Goal: Information Seeking & Learning: Learn about a topic

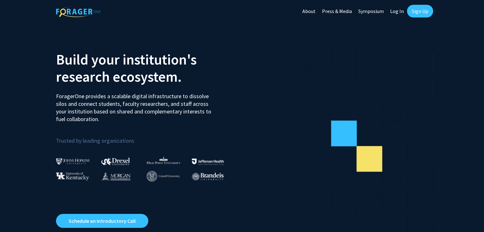
click at [399, 11] on link "Log In" at bounding box center [397, 11] width 20 height 22
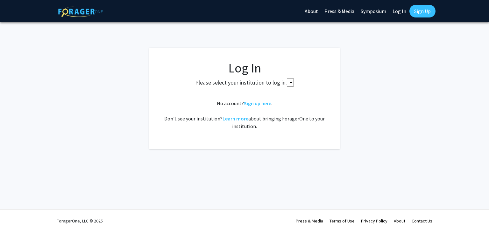
select select
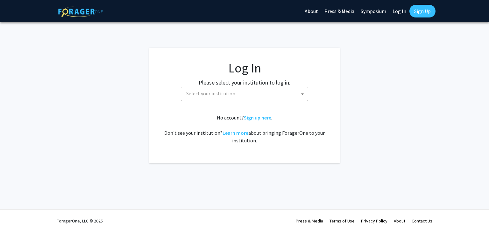
click at [280, 92] on span "Select your institution" at bounding box center [246, 93] width 124 height 13
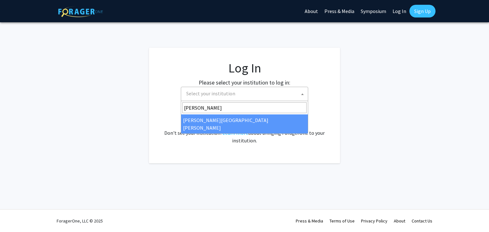
type input "[PERSON_NAME]"
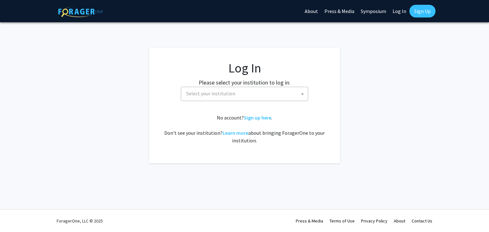
click at [288, 126] on div "No account? Sign up here . Don't see your institution? Learn more about bringin…" at bounding box center [245, 129] width 166 height 31
click at [269, 101] on body "Skip navigation About Press & Media Symposium Log In Sign Up Complete your prof…" at bounding box center [244, 116] width 489 height 232
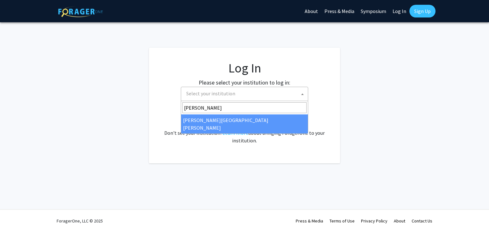
type input "[PERSON_NAME]"
select select "1"
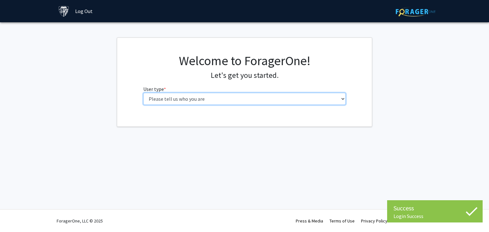
click at [249, 95] on select "Please tell us who you are Undergraduate Student Master's Student Doctoral Cand…" at bounding box center [244, 99] width 203 height 12
select select "2: masters"
click at [143, 93] on select "Please tell us who you are Undergraduate Student Master's Student Doctoral Cand…" at bounding box center [244, 99] width 203 height 12
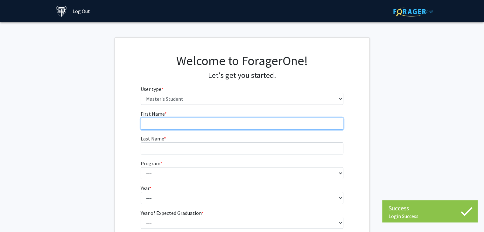
click at [206, 126] on input "First Name * required" at bounding box center [242, 124] width 203 height 12
type input "[PERSON_NAME]"
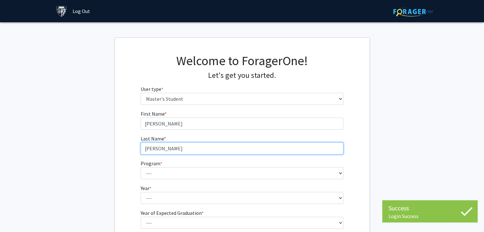
type input "[PERSON_NAME]"
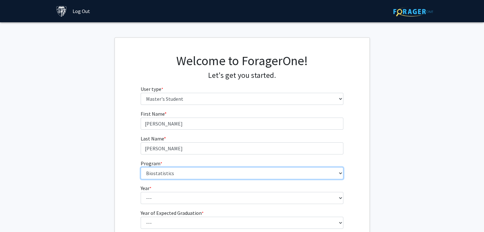
select select "26: 18"
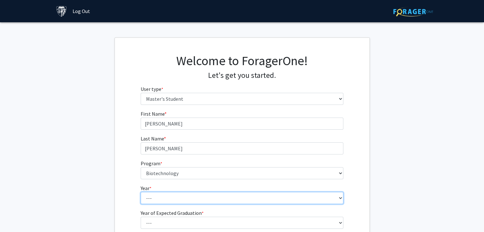
click at [177, 201] on select "--- First Year Second Year" at bounding box center [242, 198] width 203 height 12
select select "1: first_year"
click at [141, 192] on select "--- First Year Second Year" at bounding box center [242, 198] width 203 height 12
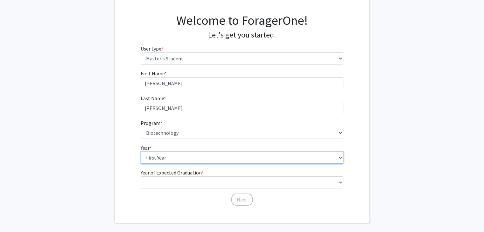
scroll to position [48, 0]
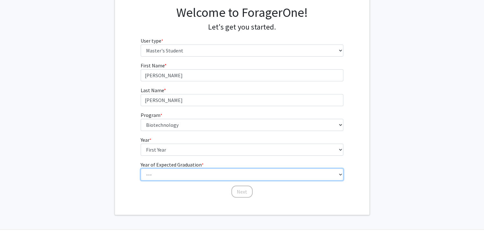
click at [164, 172] on select "--- 2025 2026 2027 2028 2029 2030 2031 2032 2033 2034" at bounding box center [242, 175] width 203 height 12
select select "2: 2026"
click at [141, 169] on select "--- 2025 2026 2027 2028 2029 2030 2031 2032 2033 2034" at bounding box center [242, 175] width 203 height 12
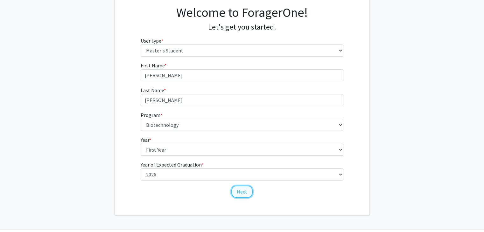
click at [237, 187] on button "Next" at bounding box center [241, 192] width 21 height 12
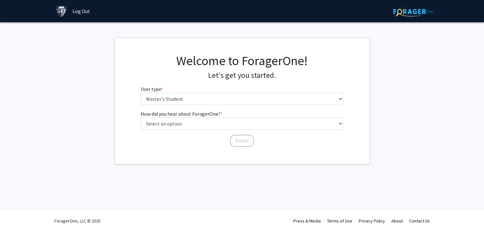
scroll to position [0, 0]
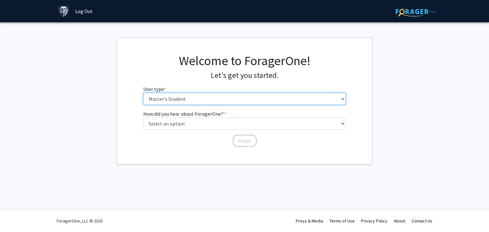
click at [212, 100] on select "Please tell us who you are Undergraduate Student Master's Student Doctoral Cand…" at bounding box center [244, 99] width 203 height 12
click at [143, 93] on select "Please tell us who you are Undergraduate Student Master's Student Doctoral Cand…" at bounding box center [244, 99] width 203 height 12
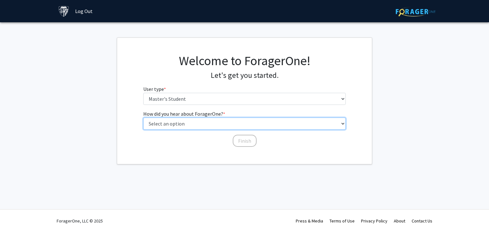
click at [211, 128] on select "Select an option Peer/student recommendation Faculty/staff recommendation Unive…" at bounding box center [244, 124] width 203 height 12
select select "2: faculty_recommendation"
click at [143, 118] on select "Select an option Peer/student recommendation Faculty/staff recommendation Unive…" at bounding box center [244, 124] width 203 height 12
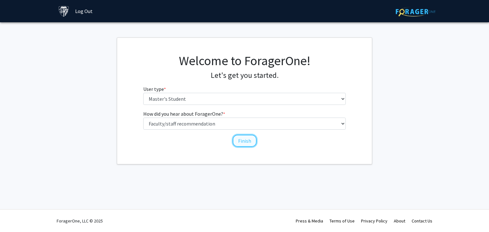
click at [246, 141] on button "Finish" at bounding box center [245, 141] width 24 height 12
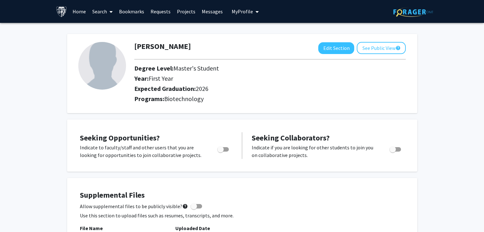
click at [105, 13] on link "Search" at bounding box center [102, 11] width 27 height 22
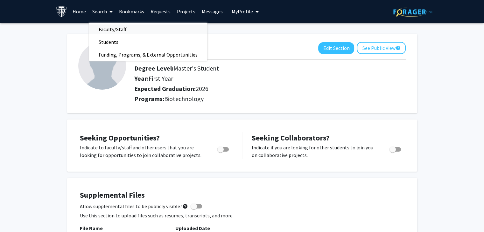
click at [112, 27] on span "Faculty/Staff" at bounding box center [112, 29] width 47 height 13
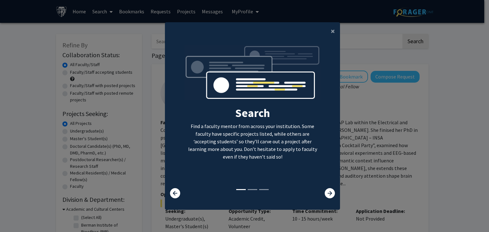
click at [99, 16] on modal-container "× Search Find a faculty mentor from across your institution. Some faculty have …" at bounding box center [244, 116] width 489 height 232
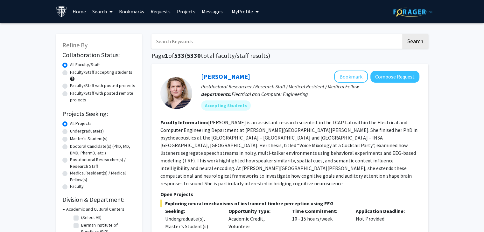
click at [97, 10] on link "Search" at bounding box center [102, 11] width 27 height 22
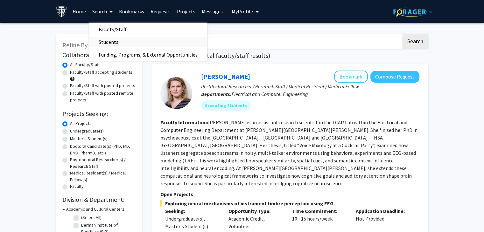
click at [109, 40] on span "Students" at bounding box center [108, 42] width 39 height 13
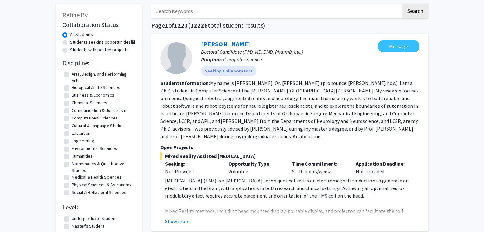
scroll to position [29, 0]
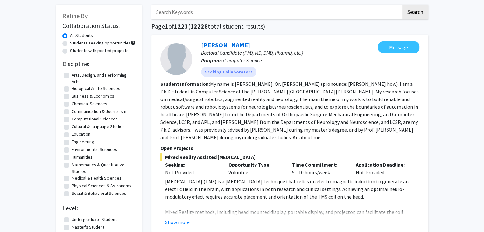
click at [250, 84] on fg-read-more "My name is Yihao Liu. Or, 柳一豪 (pronounce: leo yee how). I am a Ph.D. student in…" at bounding box center [289, 111] width 258 height 60
click at [237, 85] on fg-read-more "My name is Yihao Liu. Or, 柳一豪 (pronounce: leo yee how). I am a Ph.D. student in…" at bounding box center [289, 111] width 258 height 60
click at [242, 86] on fg-read-more "My name is Yihao Liu. Or, 柳一豪 (pronounce: leo yee how). I am a Ph.D. student in…" at bounding box center [289, 111] width 258 height 60
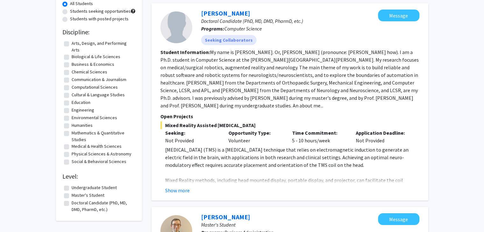
scroll to position [0, 0]
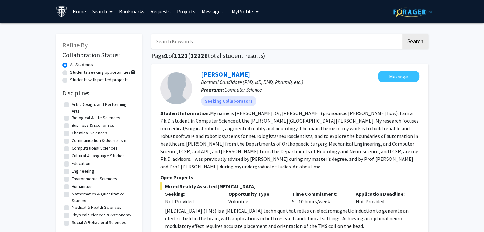
click at [174, 34] on input "Search Keywords" at bounding box center [277, 41] width 250 height 15
type input "biotechnology"
click at [402, 34] on button "Search" at bounding box center [415, 41] width 26 height 15
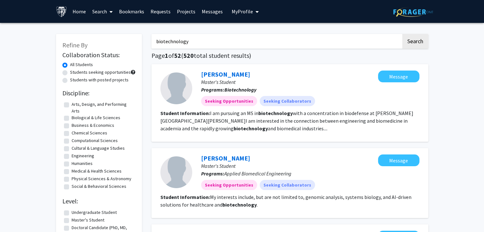
click at [92, 11] on link "Search" at bounding box center [102, 11] width 27 height 22
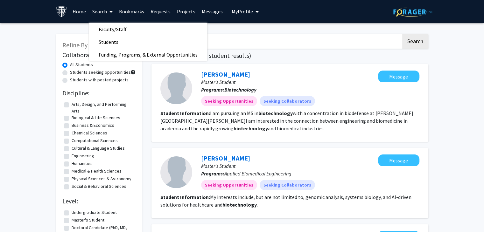
click at [94, 73] on label "Students seeking opportunities" at bounding box center [100, 72] width 61 height 7
click at [74, 73] on input "Students seeking opportunities" at bounding box center [72, 71] width 4 height 4
radio input "true"
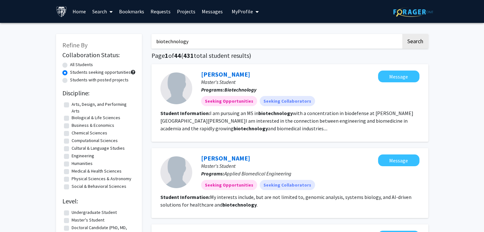
click at [99, 83] on label "Students with posted projects" at bounding box center [99, 80] width 59 height 7
click at [74, 81] on input "Students with posted projects" at bounding box center [72, 79] width 4 height 4
radio input "true"
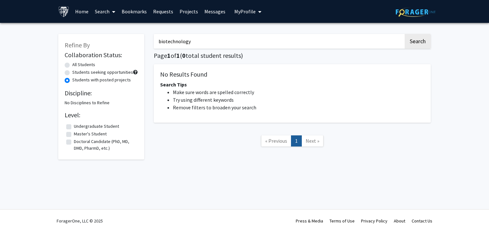
click at [94, 73] on label "Students seeking opportunities" at bounding box center [102, 72] width 61 height 7
click at [76, 73] on input "Students seeking opportunities" at bounding box center [74, 71] width 4 height 4
radio input "true"
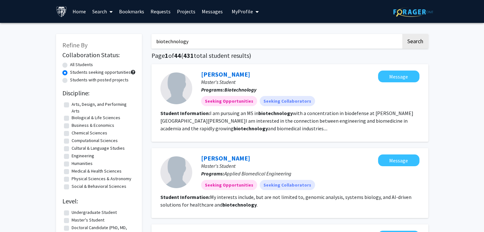
click at [219, 41] on input "biotechnology" at bounding box center [277, 41] width 250 height 15
type input "biology"
click at [402, 34] on button "Search" at bounding box center [415, 41] width 26 height 15
radio input "true"
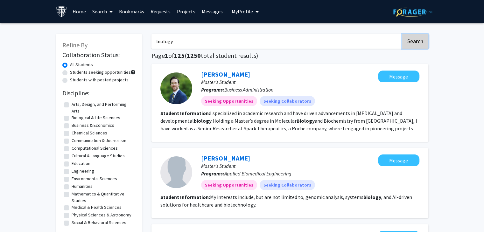
click at [423, 38] on button "Search" at bounding box center [415, 41] width 26 height 15
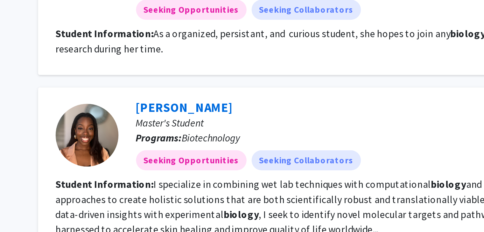
scroll to position [736, 0]
